Goal: Navigation & Orientation: Find specific page/section

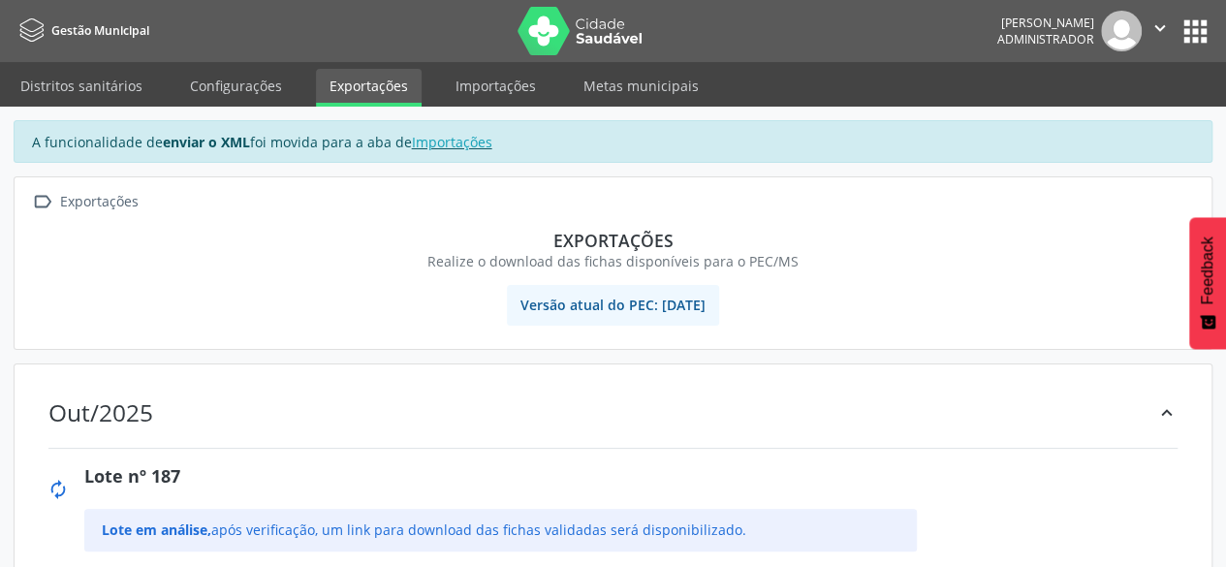
click at [1207, 32] on button "apps" at bounding box center [1195, 32] width 34 height 34
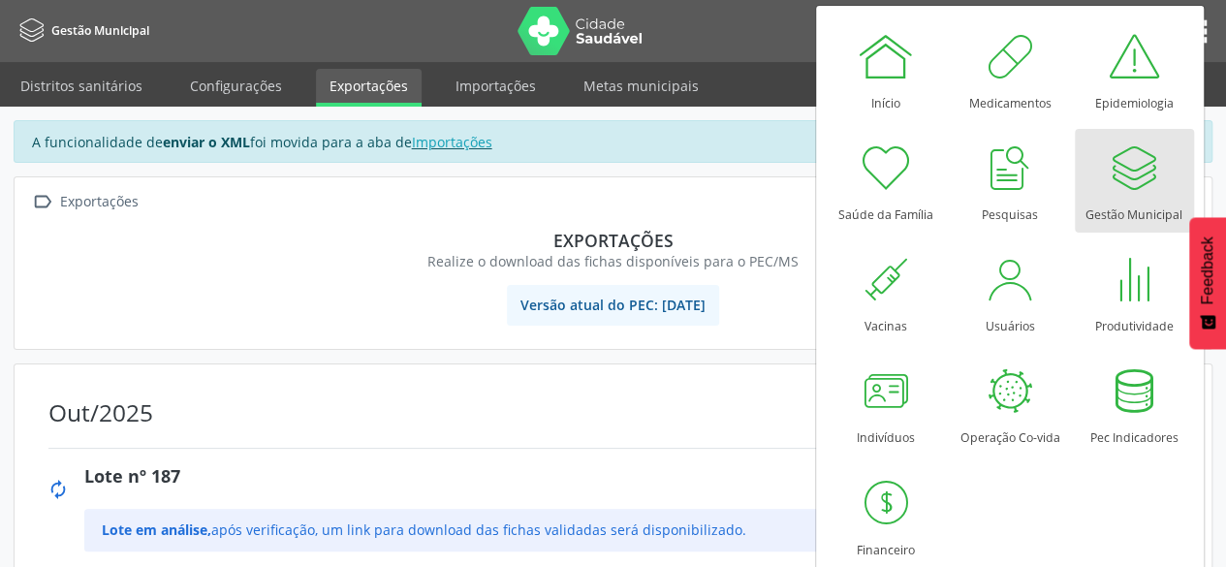
click at [1157, 176] on div at bounding box center [1134, 168] width 58 height 58
click at [497, 85] on link "Importações" at bounding box center [496, 86] width 108 height 34
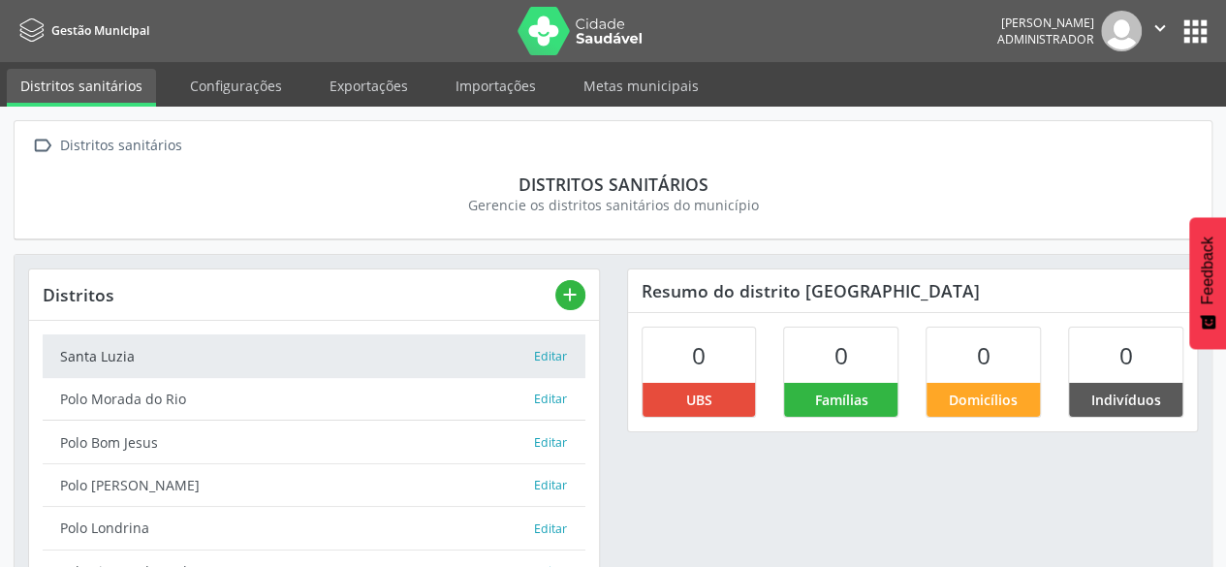
click at [1181, 30] on button "apps" at bounding box center [1195, 32] width 34 height 34
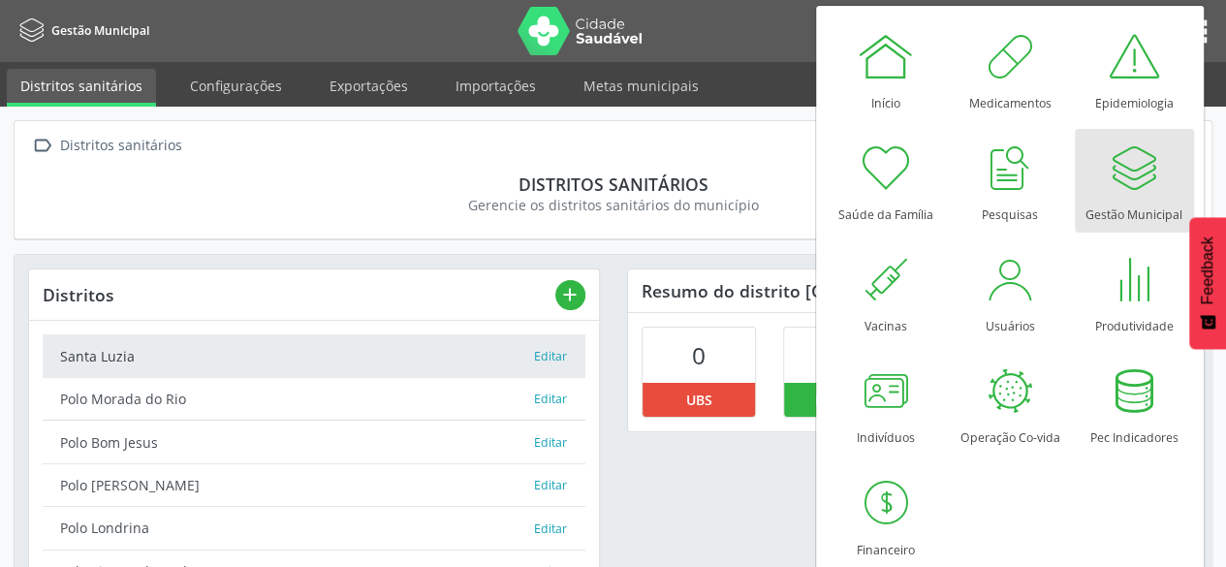
click at [1124, 180] on div at bounding box center [1134, 168] width 58 height 58
